Goal: Check status: Check status

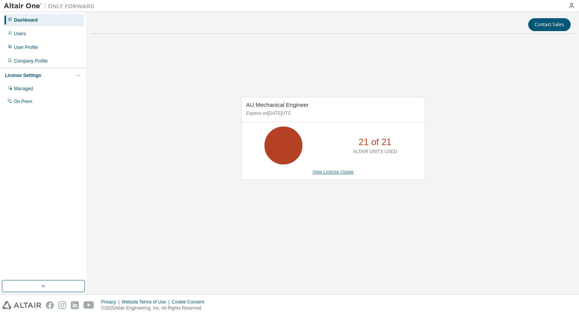
click at [326, 170] on link "View License Usage" at bounding box center [332, 171] width 41 height 5
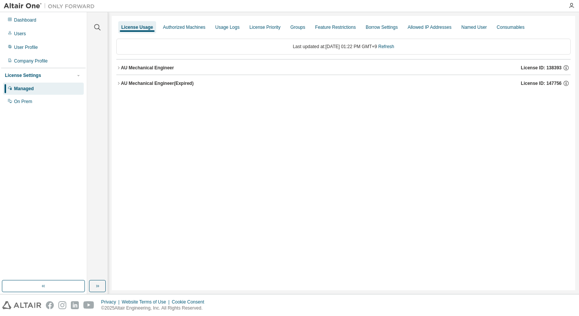
click at [142, 69] on div "AU Mechanical Engineer" at bounding box center [147, 68] width 53 height 6
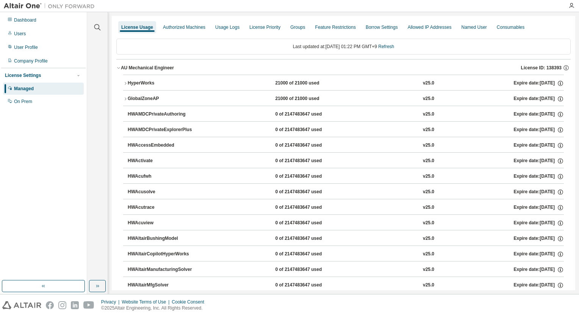
click at [123, 84] on icon "button" at bounding box center [125, 83] width 5 height 5
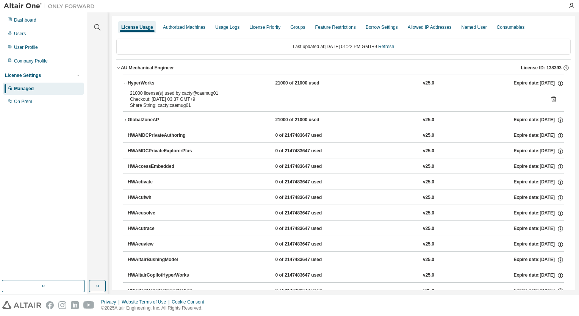
click at [138, 86] on div "HyperWorks" at bounding box center [162, 83] width 68 height 7
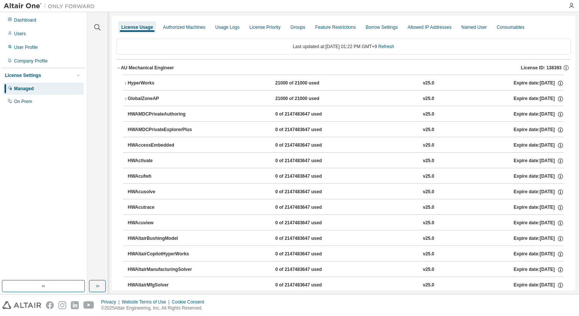
click at [138, 86] on div "HyperWorks" at bounding box center [162, 83] width 68 height 7
